Goal: Task Accomplishment & Management: Complete application form

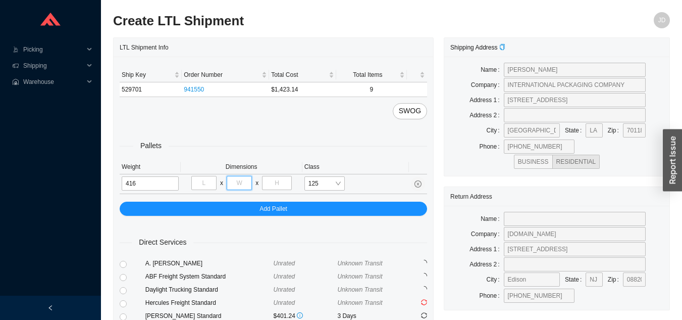
click at [245, 179] on input "tel" at bounding box center [239, 183] width 25 height 14
type input "48"
click at [210, 182] on input "tel" at bounding box center [203, 183] width 25 height 14
type input "40"
click at [283, 180] on input "tel" at bounding box center [276, 183] width 29 height 14
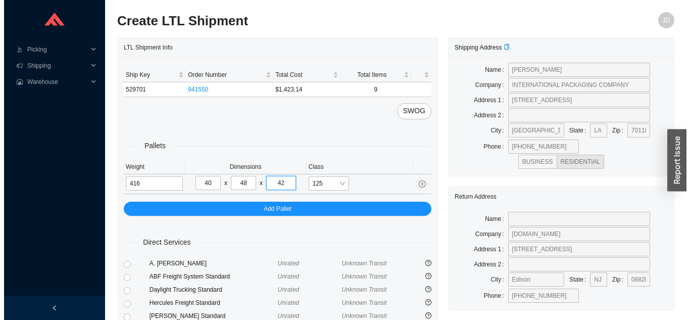
scroll to position [123, 0]
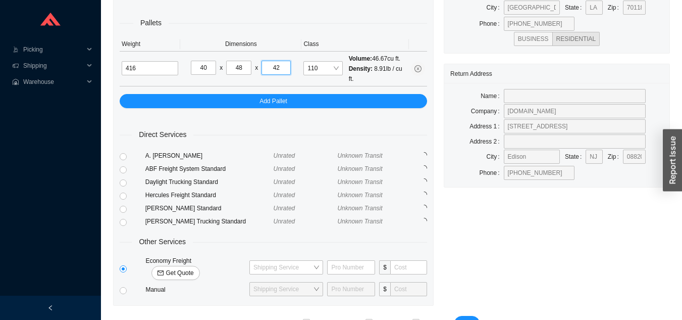
type input "42"
click at [193, 268] on span "Get Quote" at bounding box center [180, 273] width 28 height 10
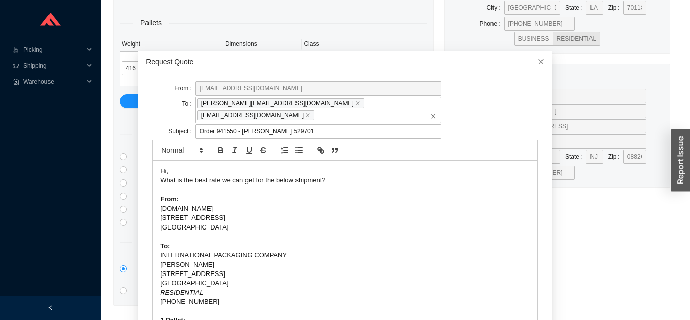
scroll to position [36, 0]
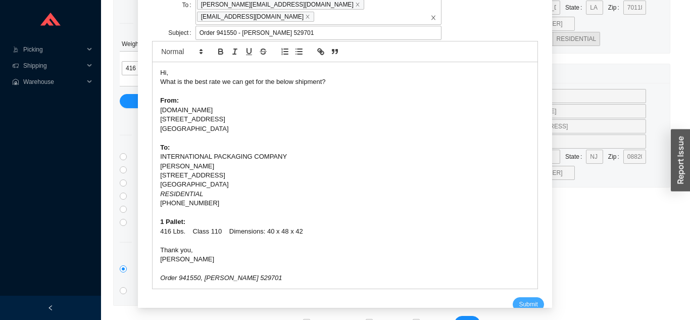
click at [519, 299] on span "Submit" at bounding box center [528, 304] width 19 height 10
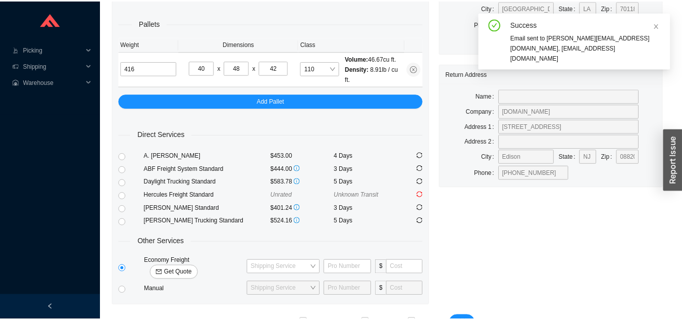
scroll to position [12, 0]
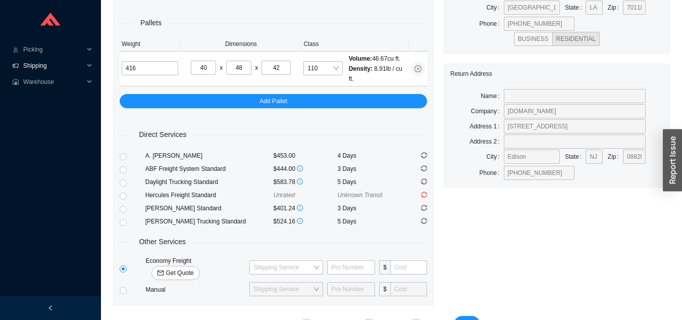
click at [44, 64] on span "Shipping" at bounding box center [53, 66] width 61 height 16
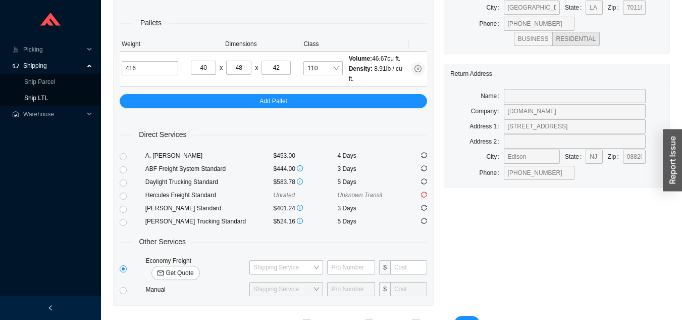
click at [40, 98] on link "Ship LTL" at bounding box center [36, 97] width 24 height 7
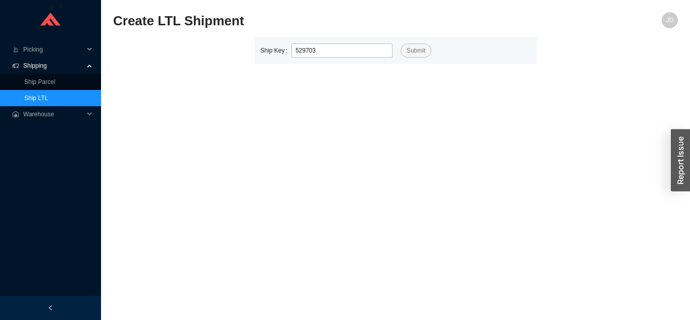
type input "529703"
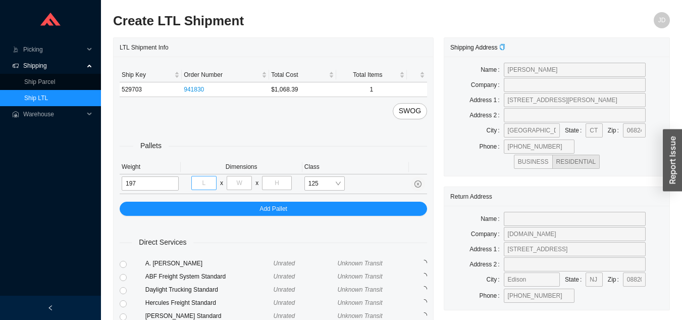
type input "197"
click at [192, 181] on input "tel" at bounding box center [203, 183] width 25 height 14
type input "48"
click at [240, 180] on input "tel" at bounding box center [239, 183] width 25 height 14
type input "32"
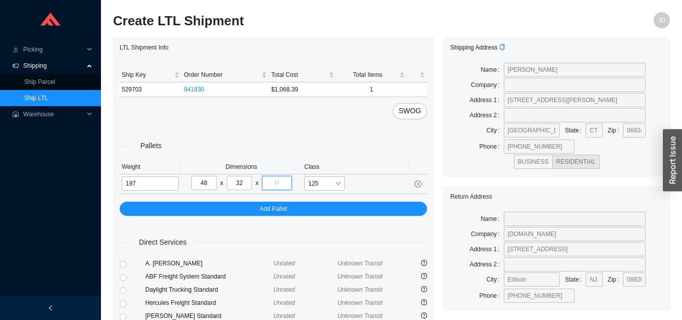
click at [283, 184] on input "tel" at bounding box center [276, 183] width 29 height 14
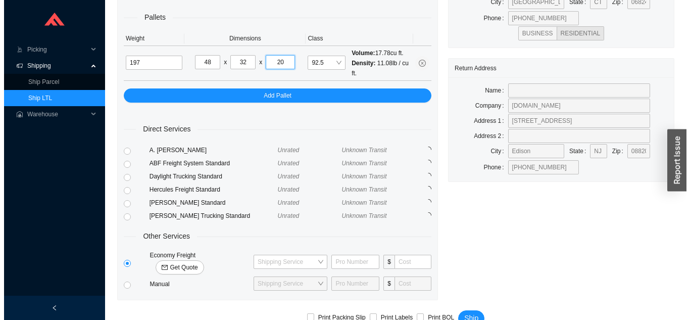
scroll to position [138, 0]
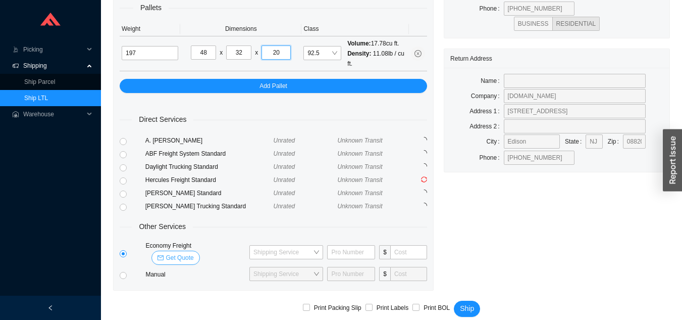
type input "20"
click at [193, 252] on span "Get Quote" at bounding box center [180, 257] width 28 height 10
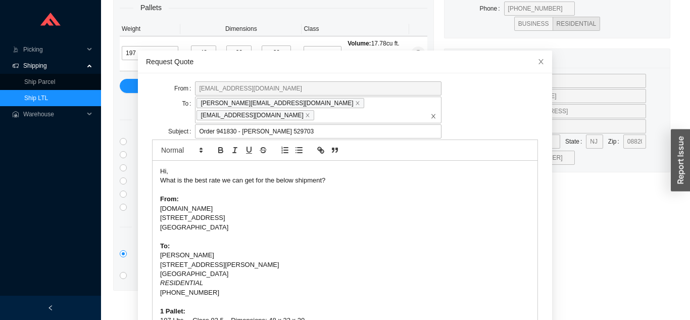
scroll to position [27, 0]
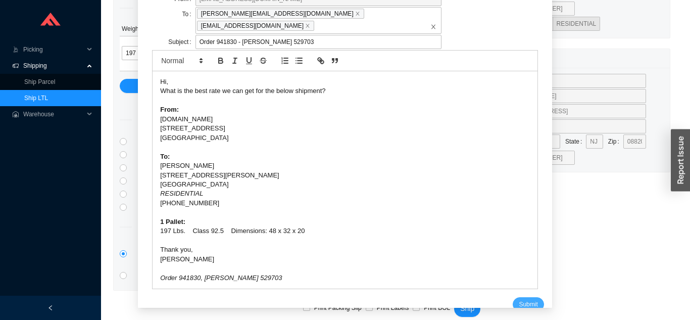
click at [519, 299] on span "Submit" at bounding box center [528, 304] width 19 height 10
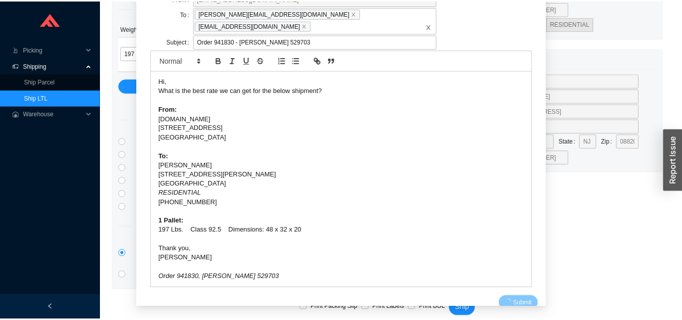
scroll to position [12, 0]
